Goal: Navigation & Orientation: Find specific page/section

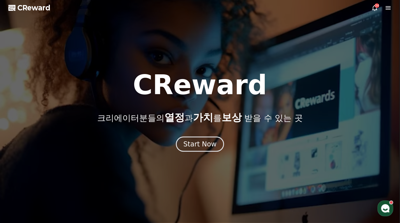
click at [200, 145] on div "Start Now" at bounding box center [200, 144] width 33 height 9
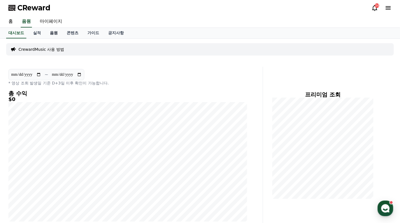
click at [56, 33] on link "음원" at bounding box center [53, 33] width 17 height 11
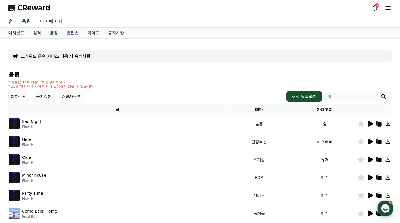
click at [371, 123] on icon at bounding box center [370, 124] width 5 height 6
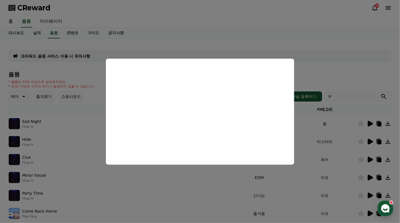
click at [224, 174] on button "close modal" at bounding box center [200, 111] width 400 height 223
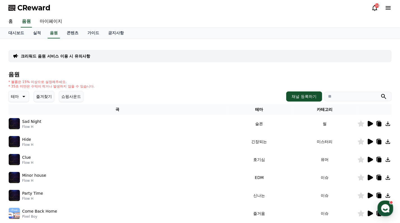
click at [390, 123] on icon at bounding box center [388, 123] width 7 height 7
click at [75, 31] on link "콘텐츠" at bounding box center [72, 33] width 21 height 11
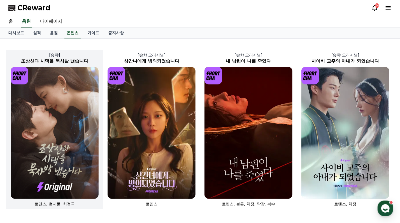
click at [83, 106] on img at bounding box center [55, 133] width 88 height 132
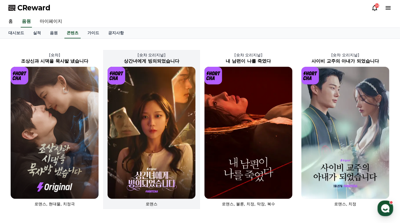
click at [138, 116] on img at bounding box center [152, 133] width 88 height 132
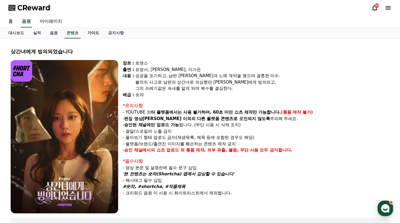
click at [96, 34] on link "가이드" at bounding box center [93, 33] width 21 height 11
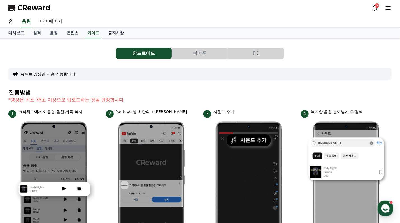
click at [116, 34] on link "공지사항" at bounding box center [116, 33] width 25 height 11
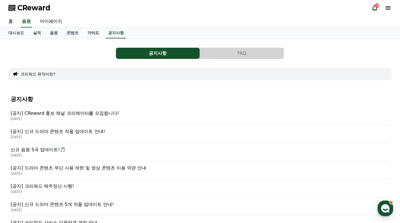
click at [92, 33] on link "가이드" at bounding box center [93, 33] width 21 height 11
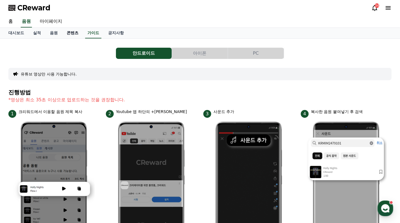
click at [76, 33] on link "콘텐츠" at bounding box center [72, 33] width 21 height 11
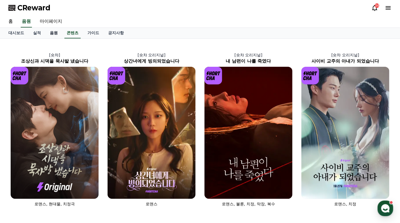
click at [57, 33] on link "음원" at bounding box center [53, 33] width 17 height 11
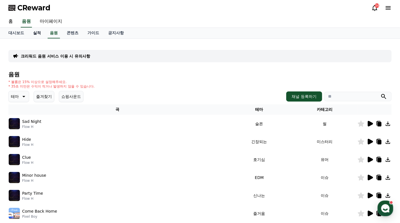
click at [38, 33] on link "실적" at bounding box center [37, 33] width 17 height 11
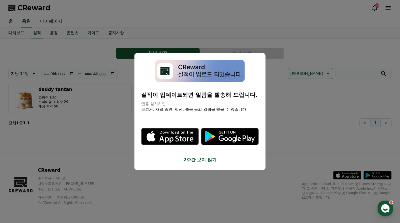
click at [21, 33] on button "close modal" at bounding box center [200, 111] width 400 height 223
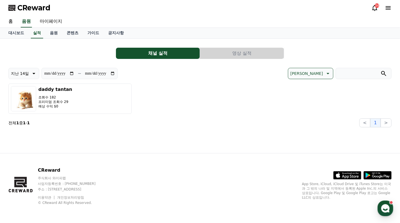
click at [32, 7] on span "CReward" at bounding box center [33, 7] width 33 height 9
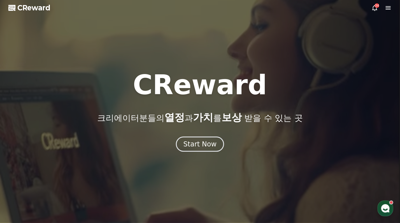
click at [373, 9] on icon at bounding box center [374, 8] width 5 height 6
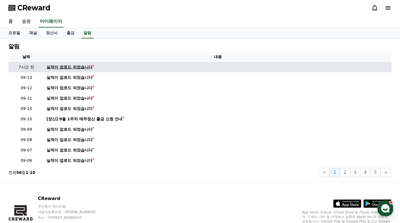
click at [73, 68] on div "실적이 업로드 되었습니다" at bounding box center [70, 67] width 46 height 6
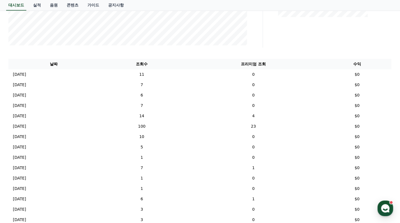
scroll to position [167, 0]
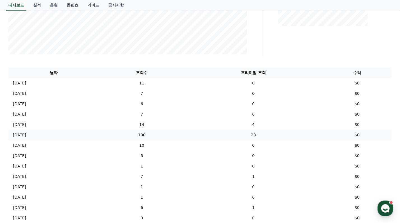
click at [357, 135] on td "$0" at bounding box center [357, 135] width 69 height 10
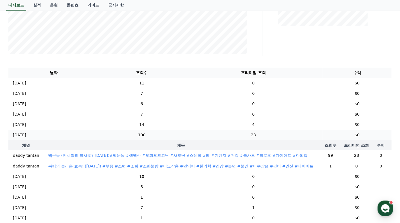
click at [356, 135] on td "$0" at bounding box center [357, 135] width 69 height 10
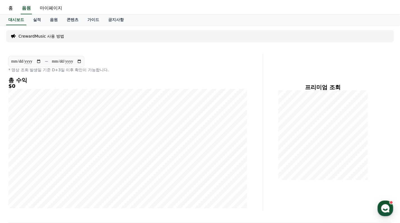
scroll to position [0, 0]
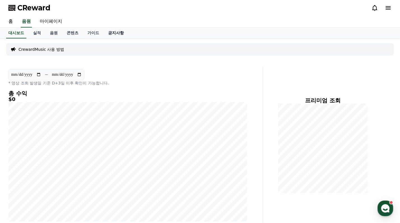
click at [113, 33] on link "공지사항" at bounding box center [116, 33] width 25 height 11
